Goal: Task Accomplishment & Management: Use online tool/utility

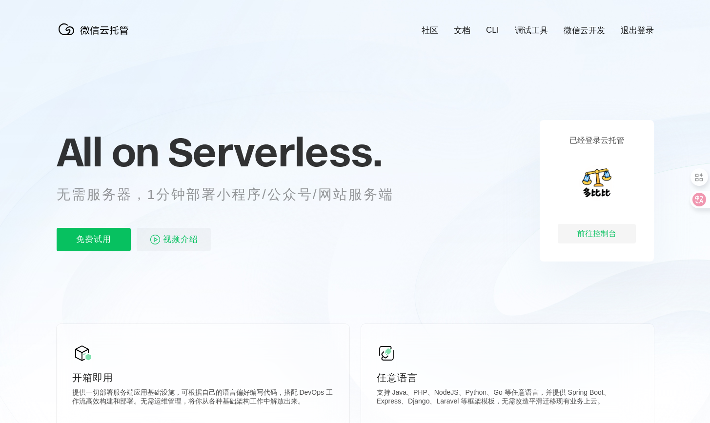
scroll to position [0, 1735]
drag, startPoint x: 158, startPoint y: 195, endPoint x: 301, endPoint y: 195, distance: 143.4
click at [290, 194] on p "无需服务器，1分钟部署小程序/公众号/网站服务端" at bounding box center [234, 195] width 355 height 20
click at [331, 197] on p "无需服务器，1分钟部署小程序/公众号/网站服务端" at bounding box center [234, 195] width 355 height 20
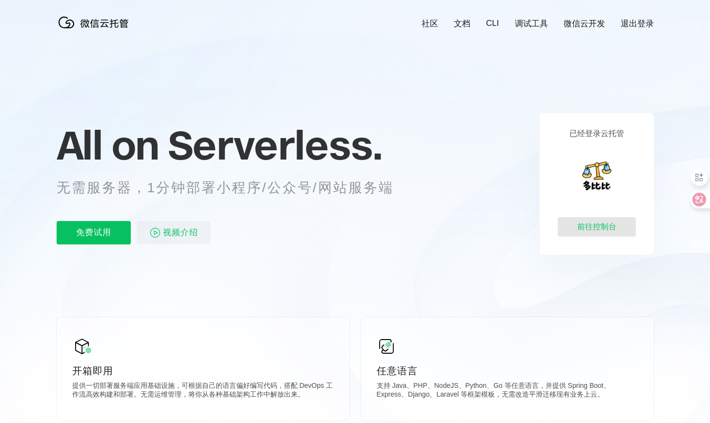
scroll to position [5, 0]
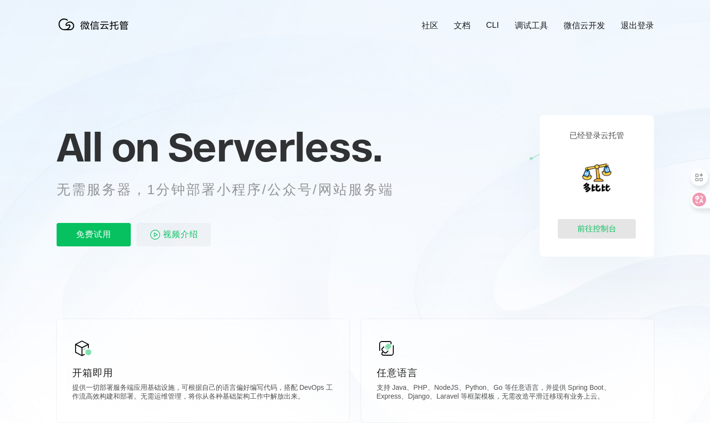
click at [600, 228] on div "前往控制台" at bounding box center [597, 229] width 78 height 20
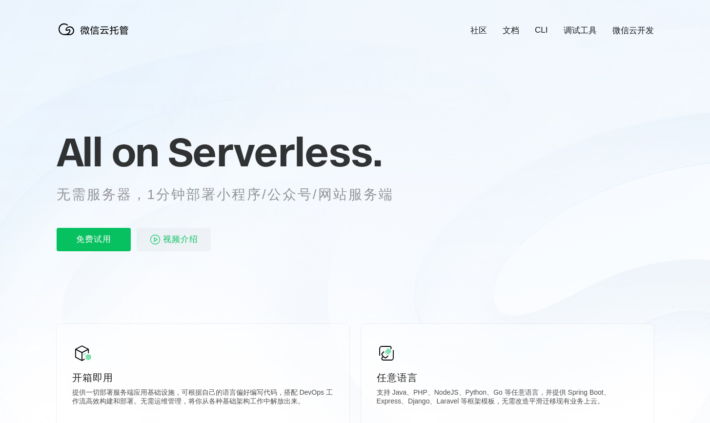
scroll to position [0, 1735]
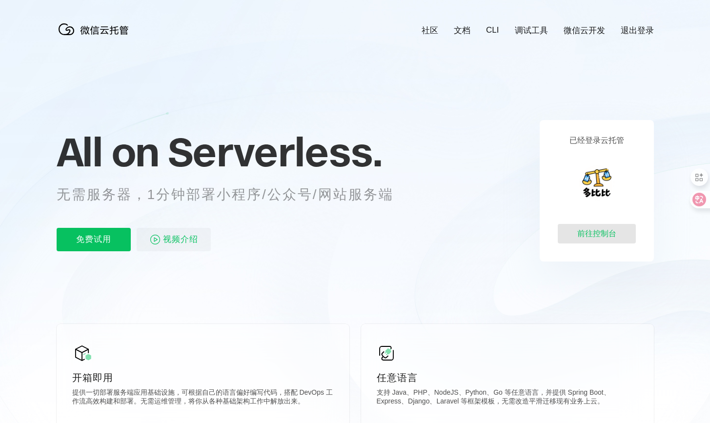
click at [595, 235] on div "前往控制台" at bounding box center [597, 234] width 78 height 20
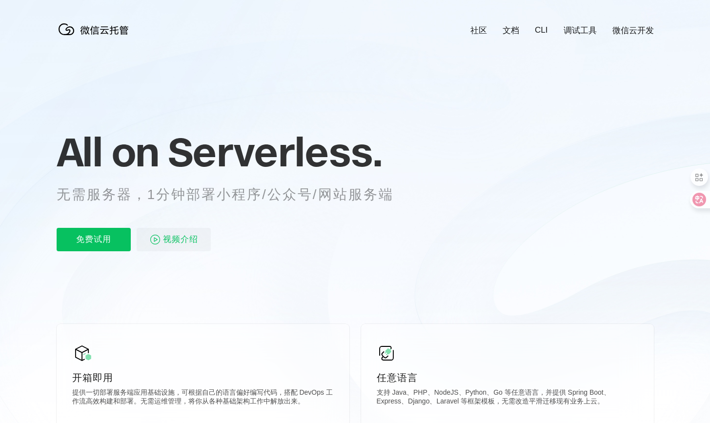
scroll to position [0, 1735]
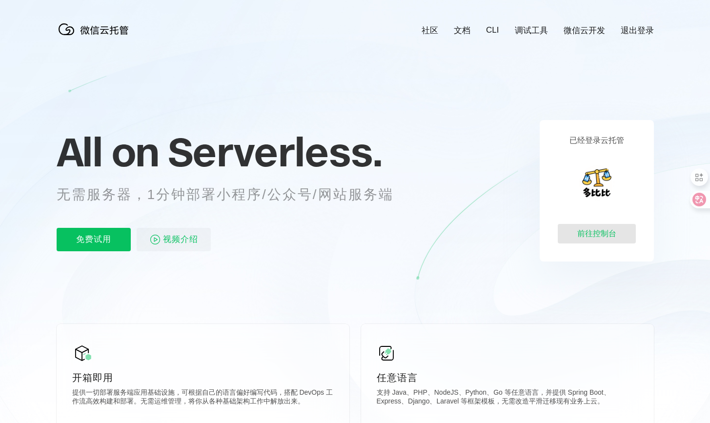
click at [592, 233] on div "前往控制台" at bounding box center [597, 234] width 78 height 20
